Goal: Feedback & Contribution: Submit feedback/report problem

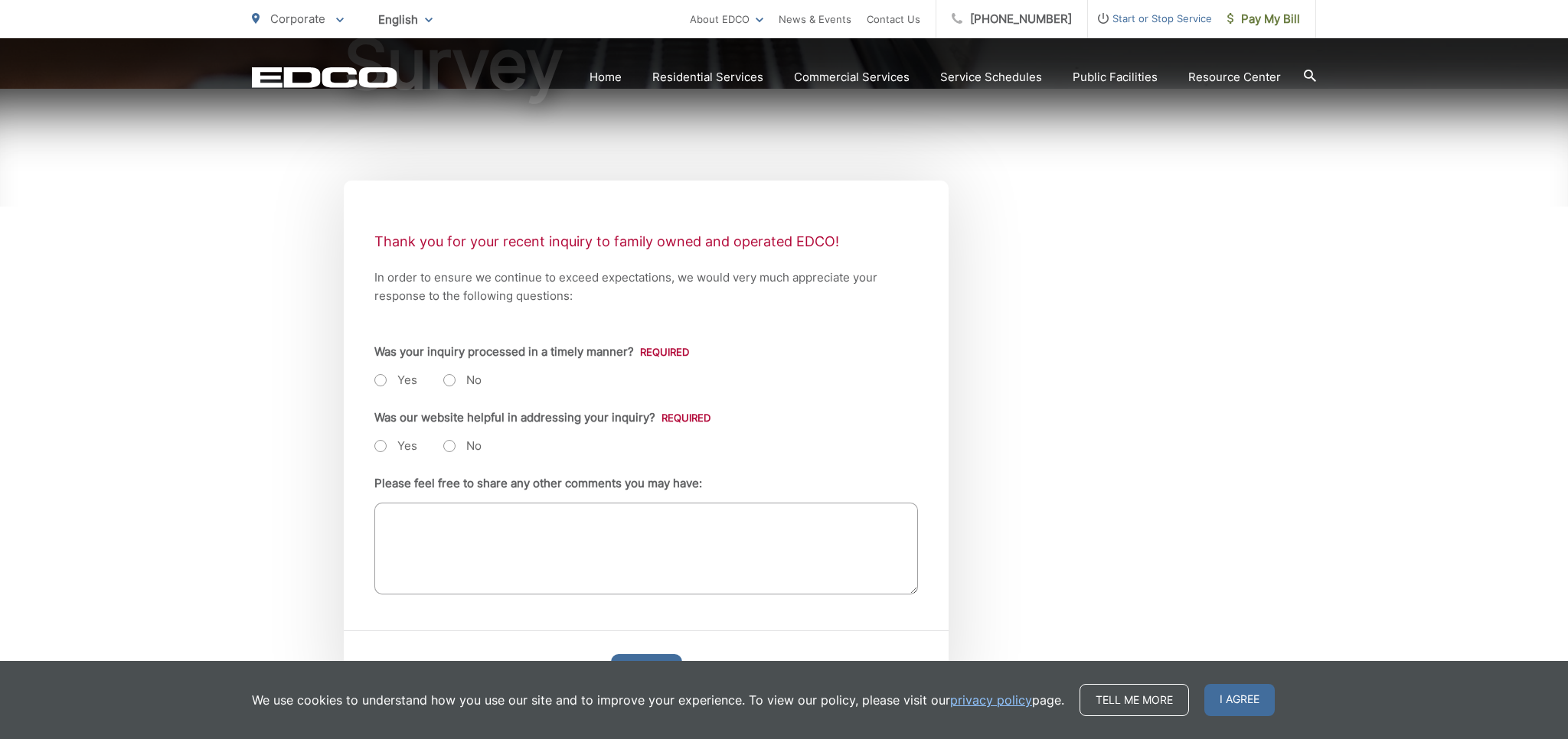
scroll to position [242, 0]
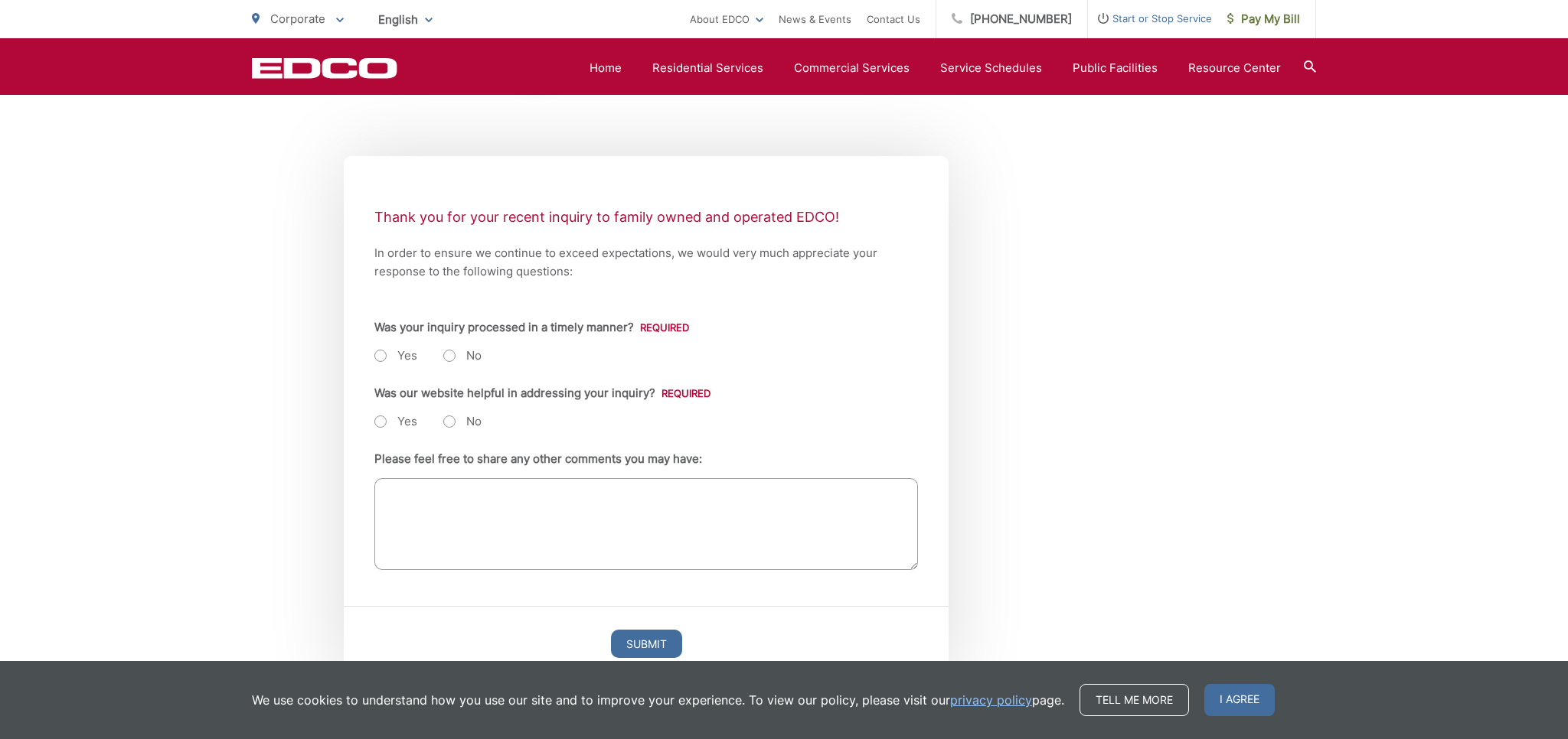
click at [381, 364] on label "Yes" at bounding box center [396, 355] width 43 height 16
radio input "true"
click at [381, 429] on label "Yes" at bounding box center [396, 422] width 43 height 16
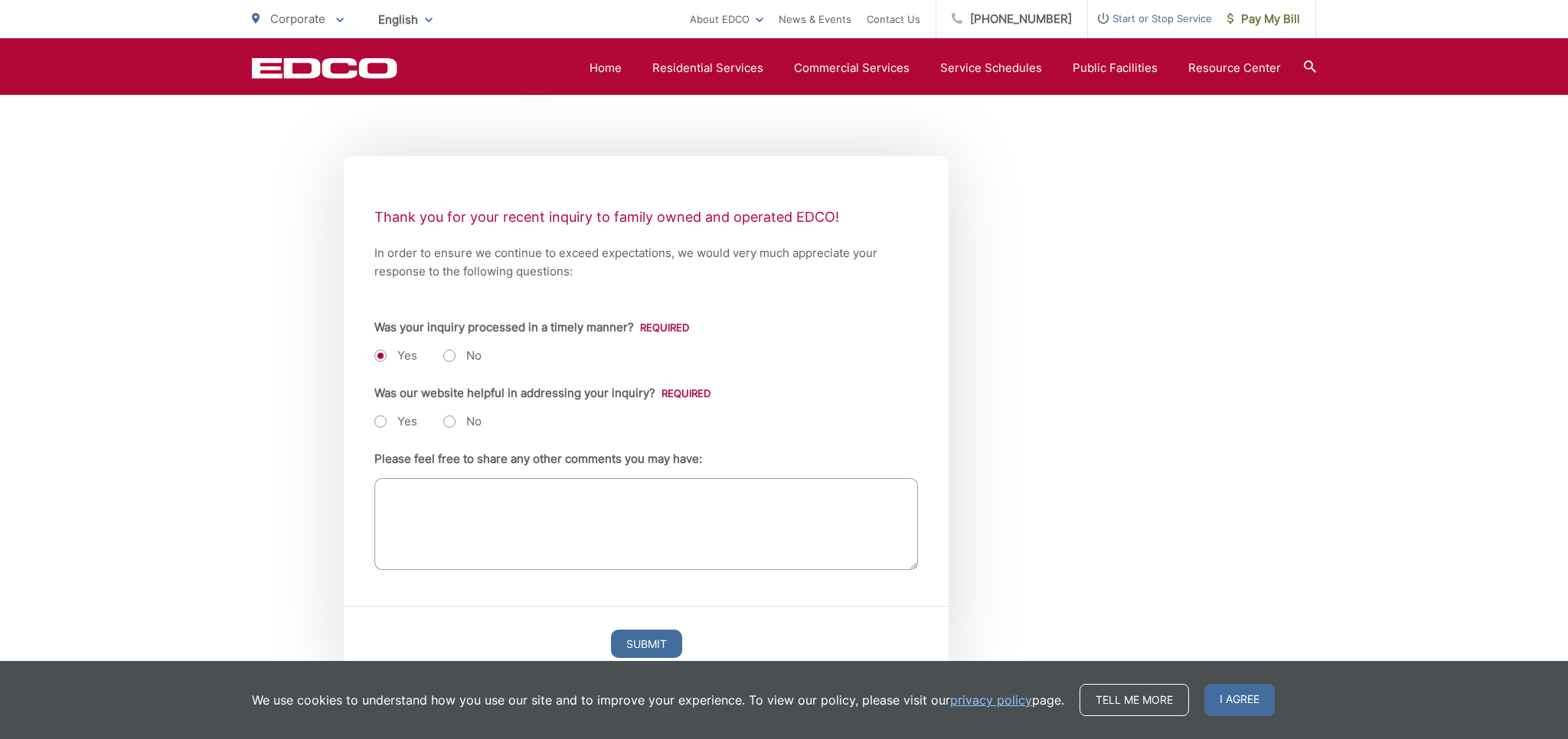
radio input "true"
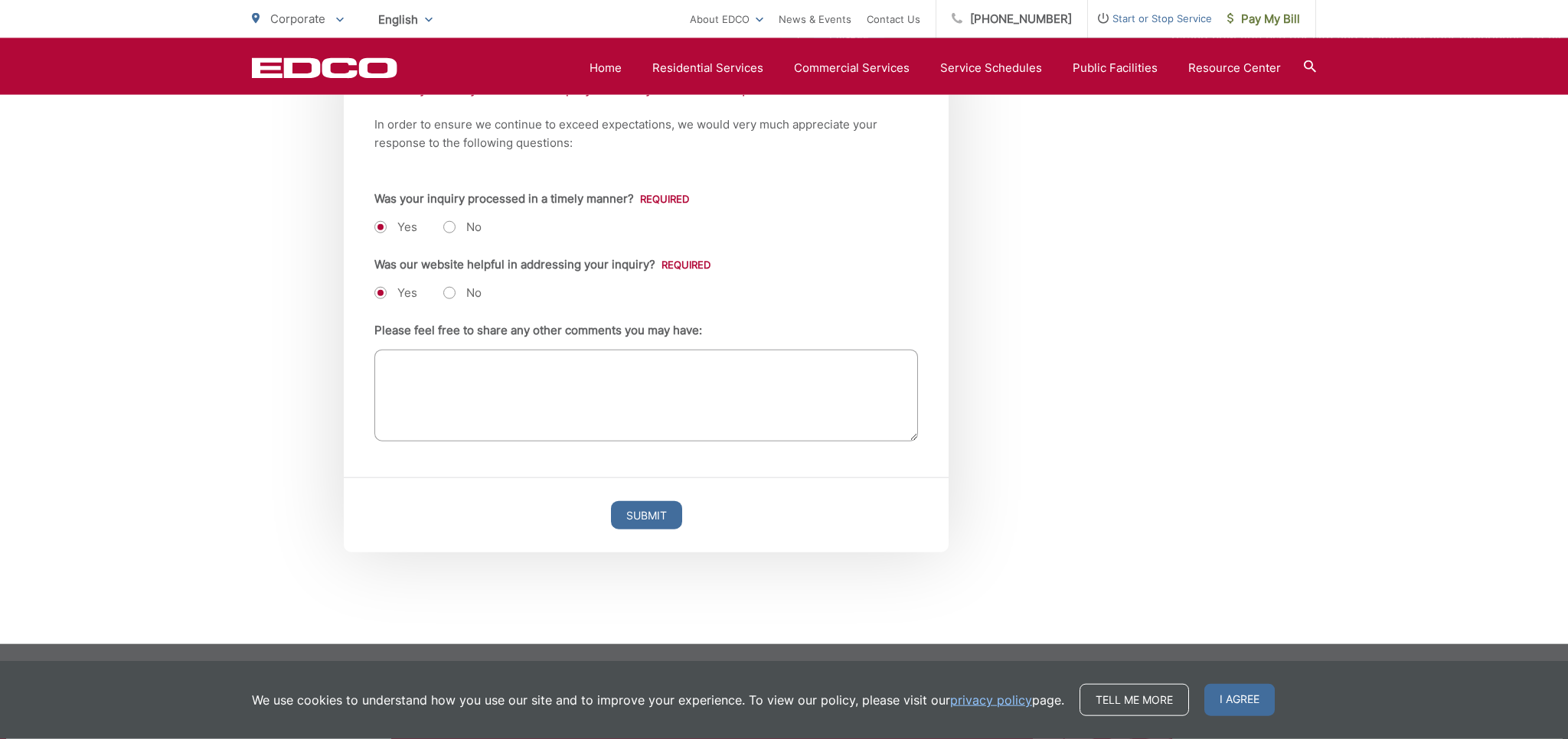
scroll to position [383, 0]
click at [386, 373] on textarea "Please feel free to share any other comments you may have:" at bounding box center [646, 395] width 543 height 92
type textarea "N"
click at [634, 513] on input "Submit" at bounding box center [647, 516] width 71 height 28
